Goal: Check status

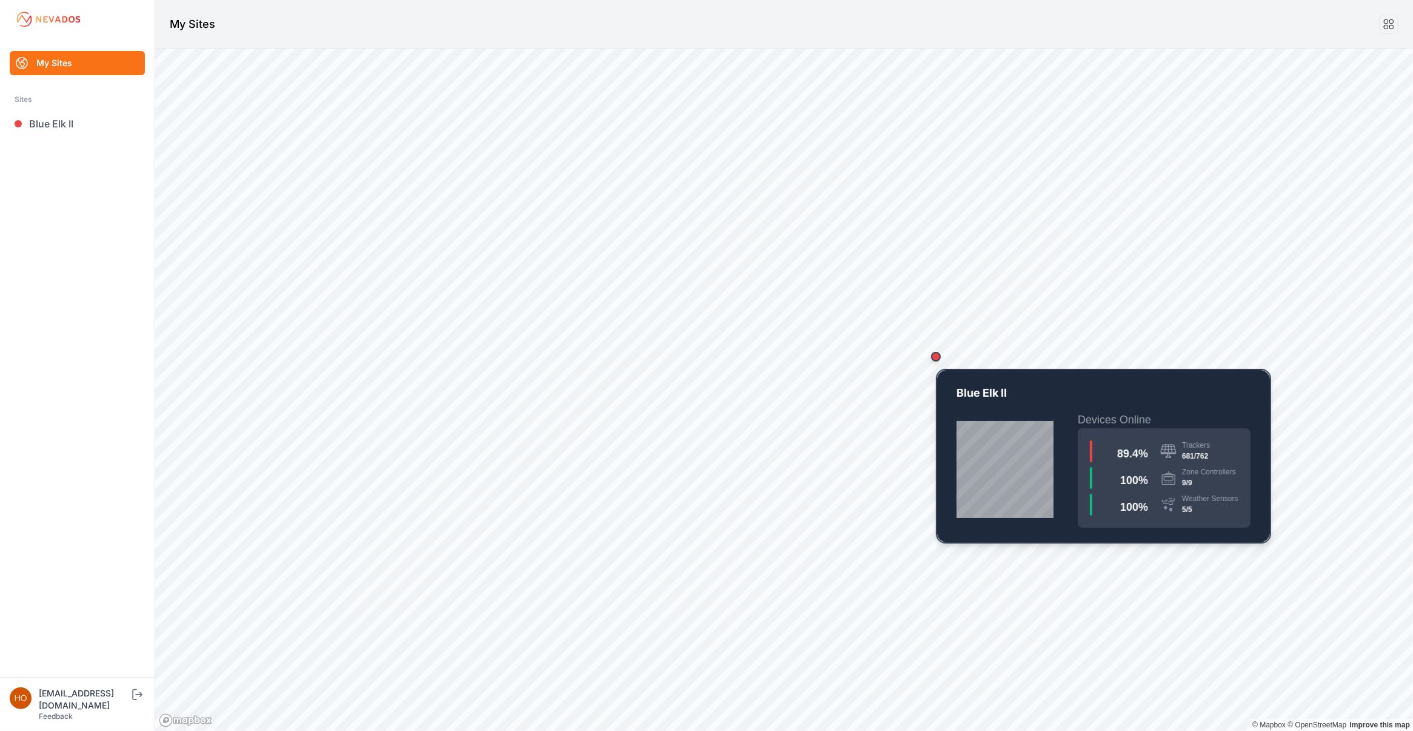
click at [940, 361] on div "Map marker" at bounding box center [936, 356] width 24 height 24
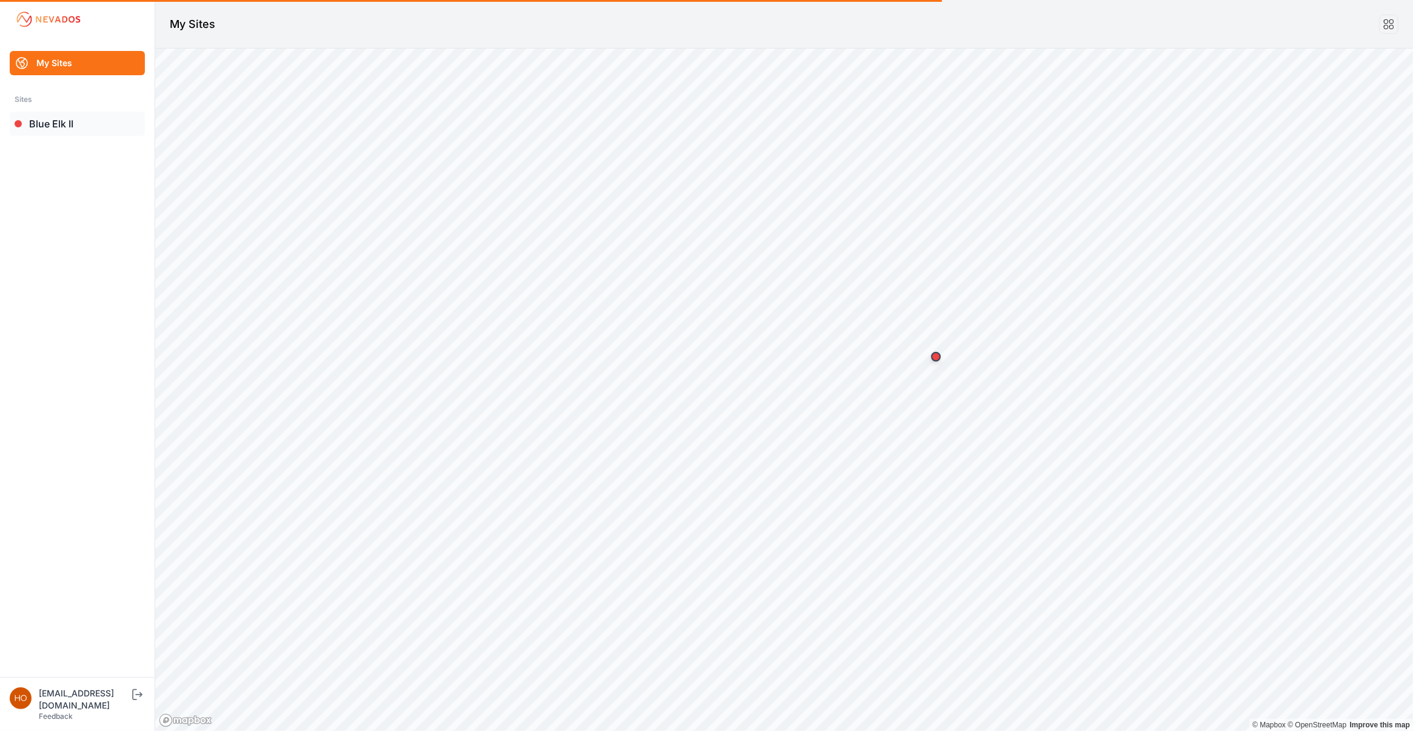
click at [53, 123] on link "Blue Elk II" at bounding box center [77, 124] width 135 height 24
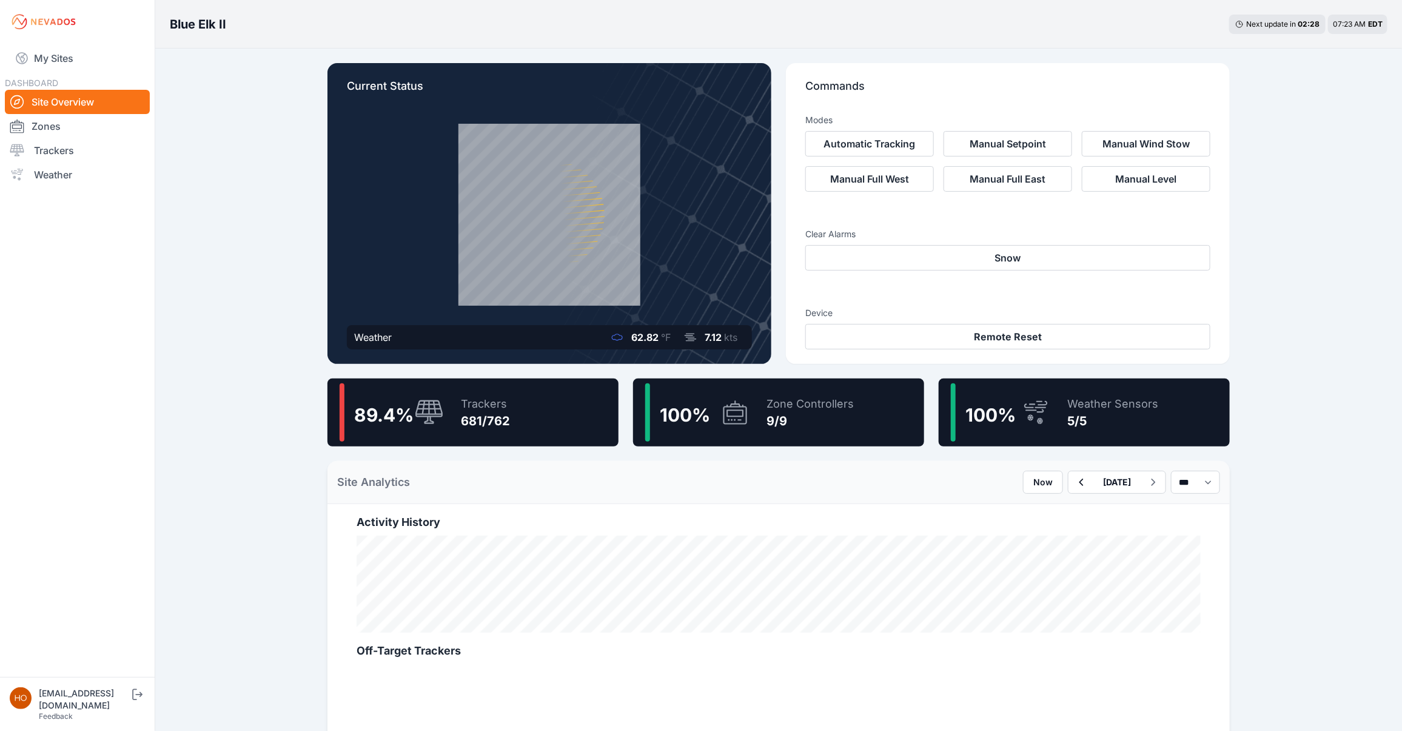
click at [550, 407] on div "89.4 % Trackers 681/762" at bounding box center [472, 412] width 291 height 68
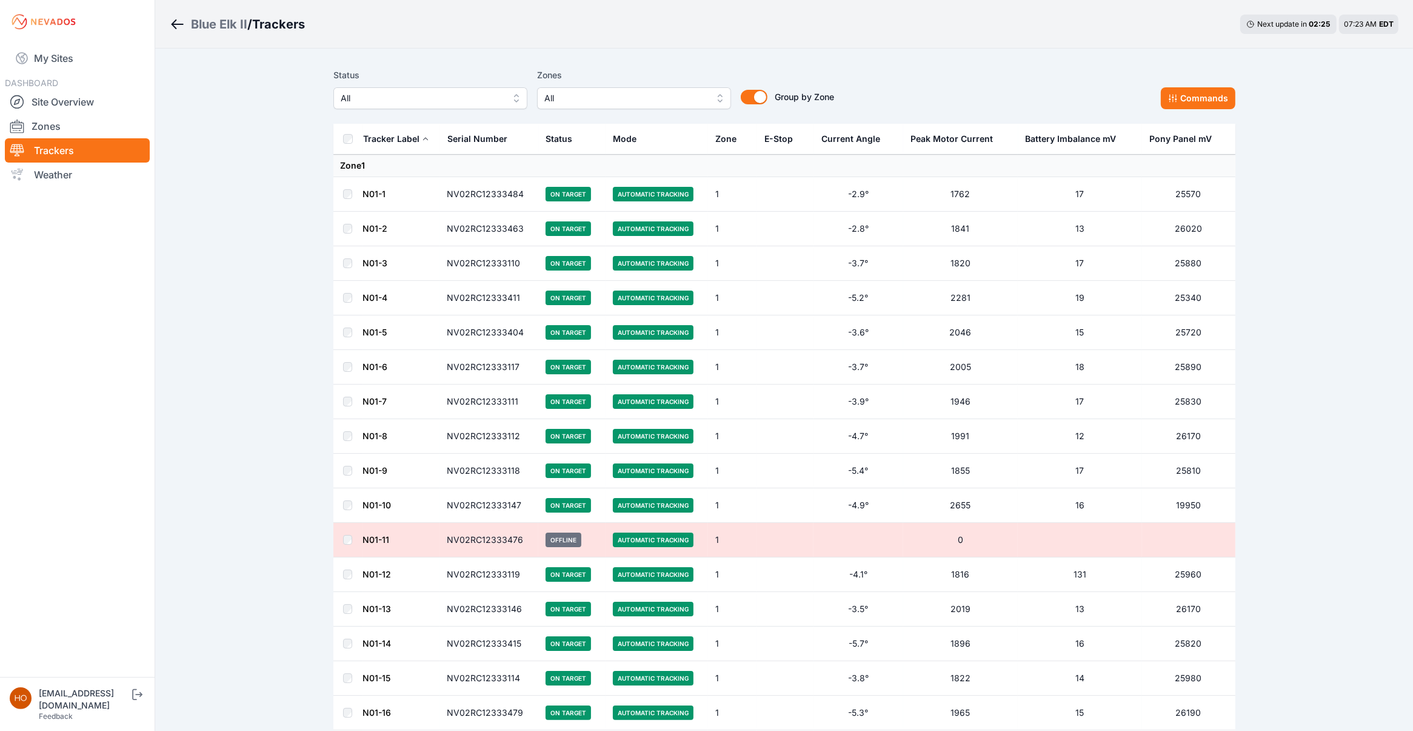
click at [657, 99] on span "All" at bounding box center [625, 98] width 162 height 15
click at [363, 104] on span "All" at bounding box center [416, 98] width 162 height 15
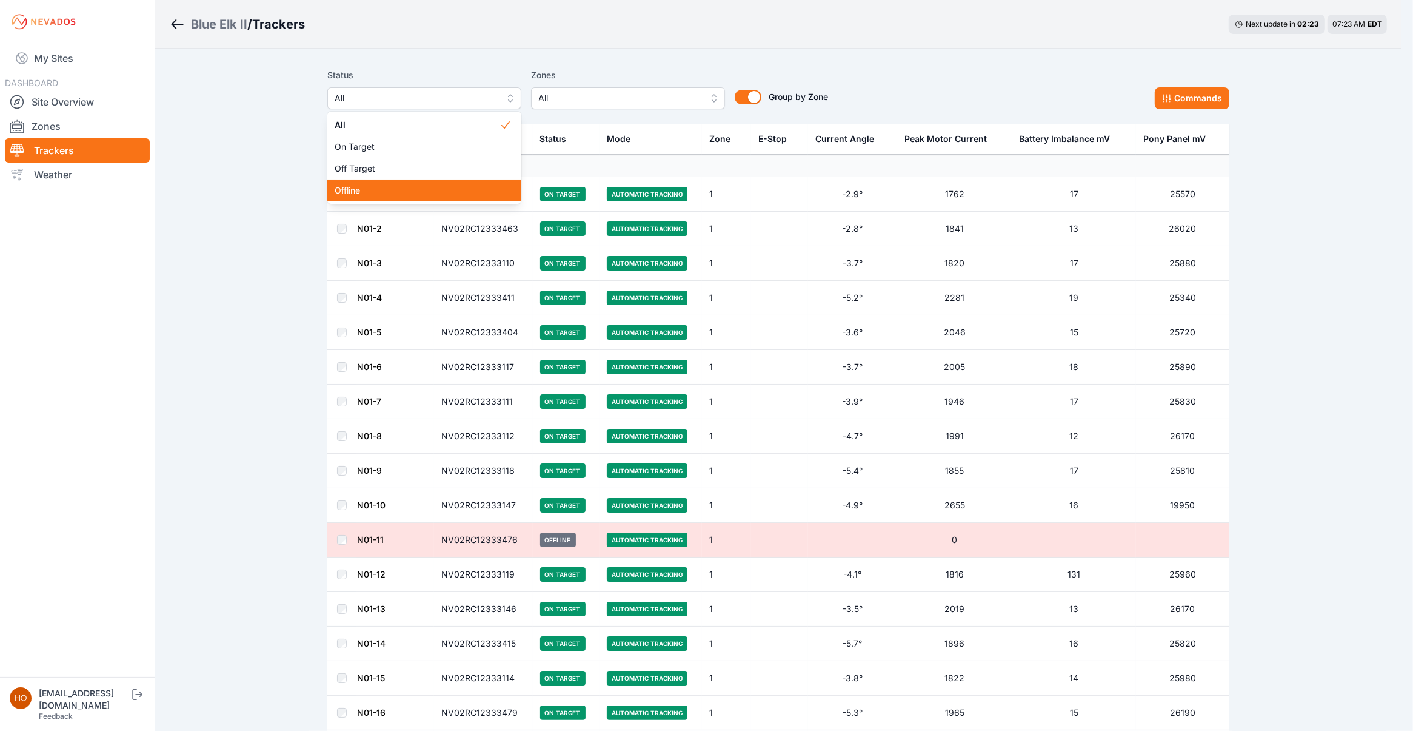
click at [372, 189] on span "Offline" at bounding box center [417, 190] width 165 height 12
